Goal: Task Accomplishment & Management: Manage account settings

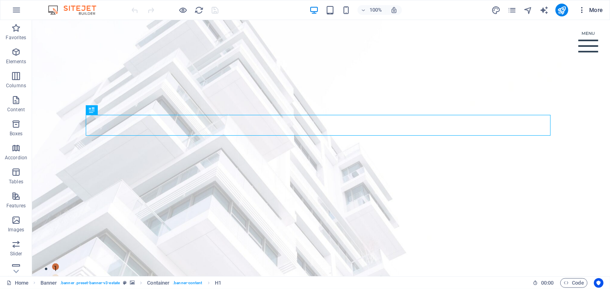
click at [584, 9] on icon "button" at bounding box center [582, 10] width 8 height 8
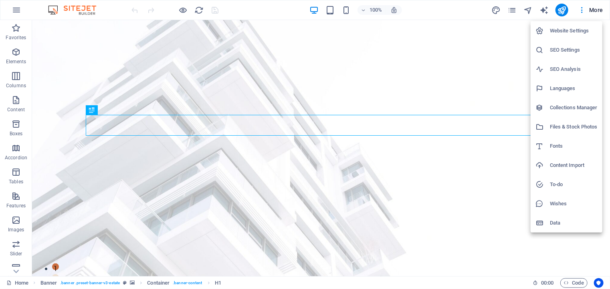
click at [569, 36] on li "Website Settings" at bounding box center [567, 30] width 72 height 19
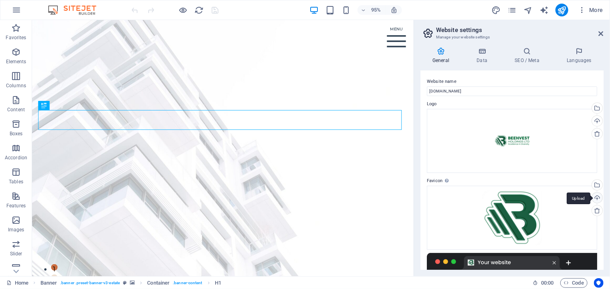
click at [596, 198] on div "Upload" at bounding box center [596, 199] width 12 height 12
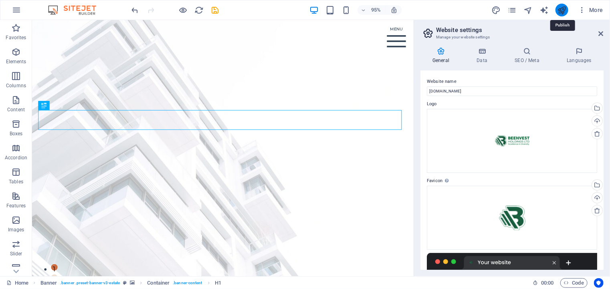
click at [562, 12] on icon "publish" at bounding box center [561, 10] width 9 height 9
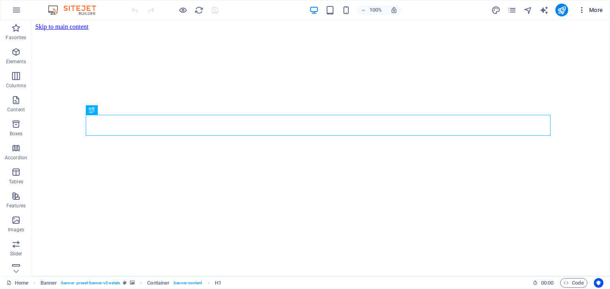
click at [582, 8] on icon "button" at bounding box center [582, 10] width 8 height 8
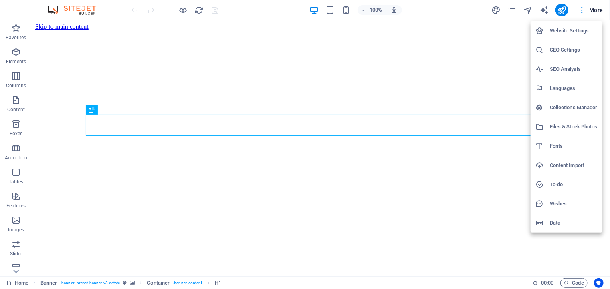
click at [575, 30] on h6 "Website Settings" at bounding box center [574, 31] width 48 height 10
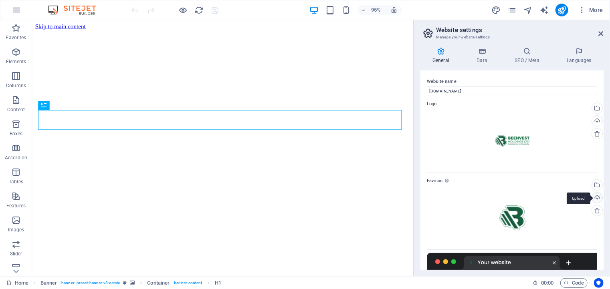
click at [596, 196] on div "Upload" at bounding box center [596, 199] width 12 height 12
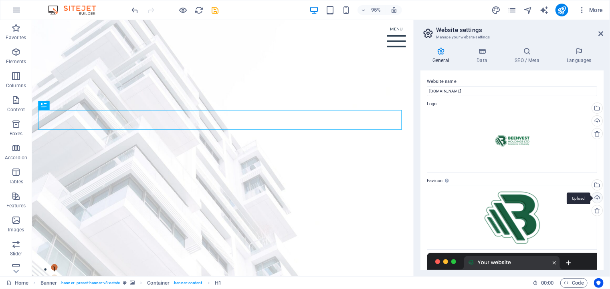
click at [596, 198] on div "Upload" at bounding box center [596, 199] width 12 height 12
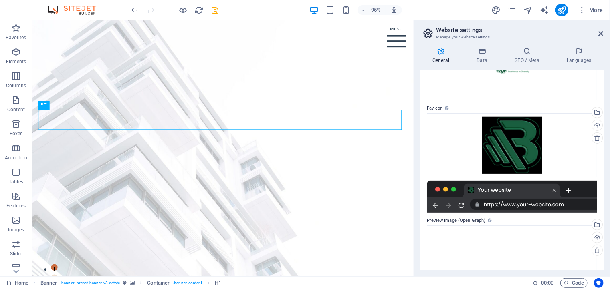
scroll to position [80, 0]
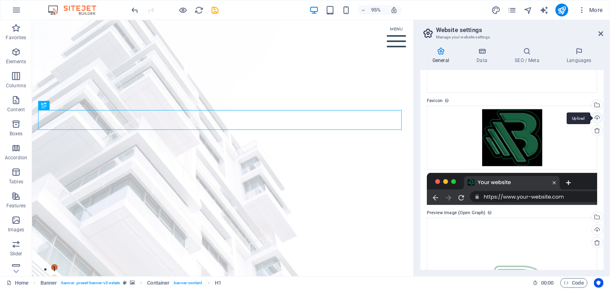
click at [596, 120] on div "Upload" at bounding box center [596, 119] width 12 height 12
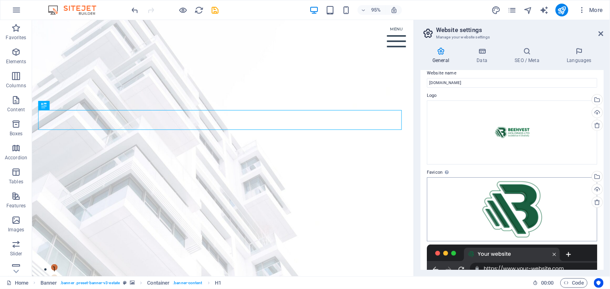
scroll to position [0, 0]
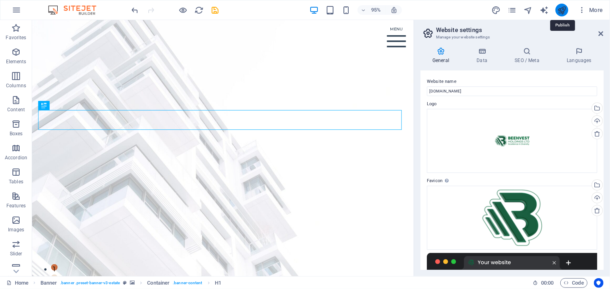
click at [562, 10] on icon "publish" at bounding box center [561, 10] width 9 height 9
